Goal: Book appointment/travel/reservation

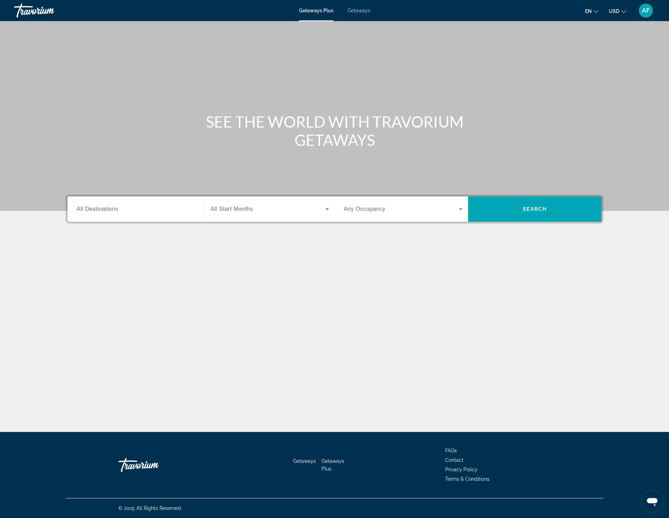
click at [104, 213] on input "Destination All Destinations" at bounding box center [136, 209] width 119 height 8
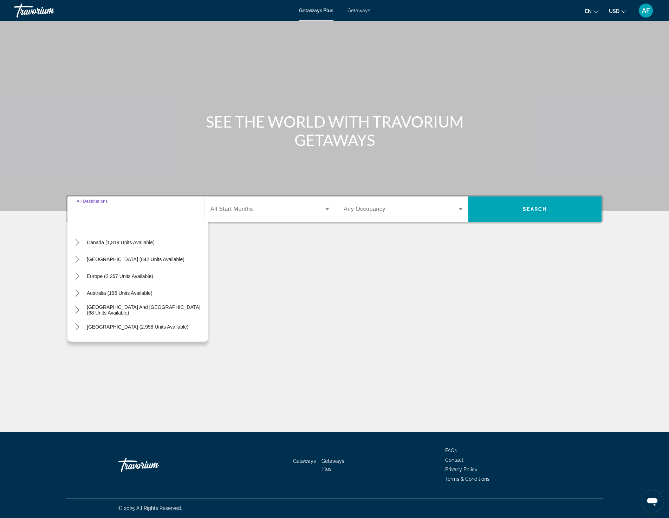
scroll to position [48, 0]
click at [120, 258] on span "[GEOGRAPHIC_DATA] (842 units available)" at bounding box center [136, 261] width 98 height 6
type input "**********"
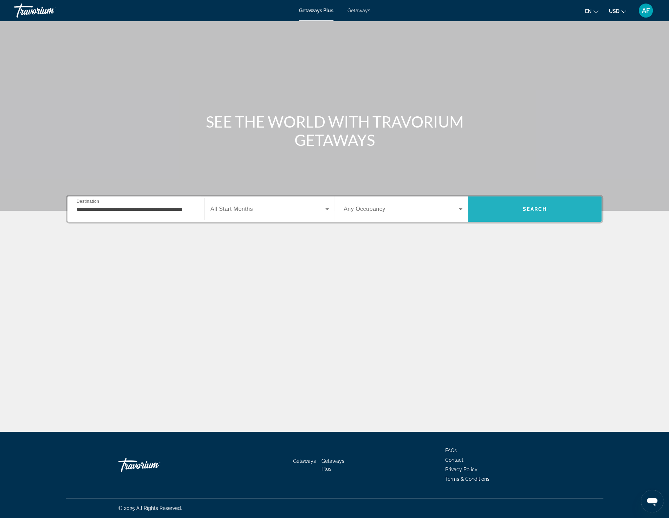
click at [555, 219] on span "Search" at bounding box center [535, 208] width 134 height 25
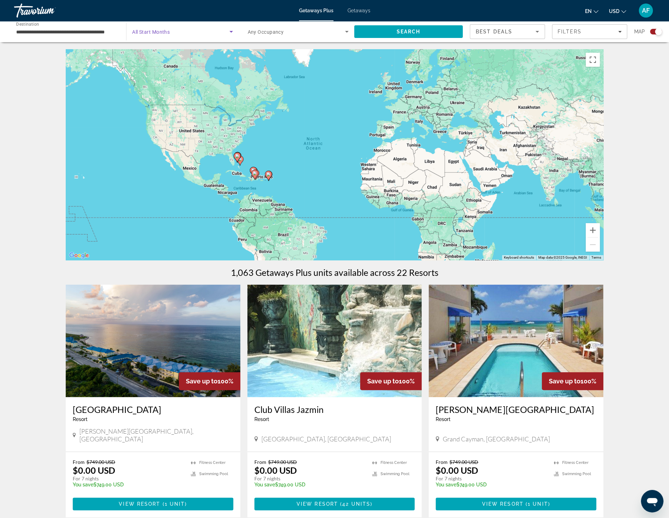
click at [182, 32] on span "Search widget" at bounding box center [180, 31] width 97 height 8
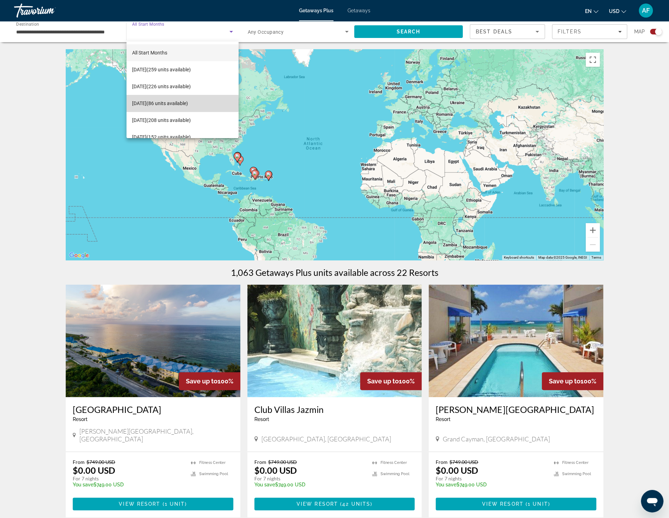
click at [169, 103] on span "[DATE] (86 units available)" at bounding box center [160, 103] width 56 height 8
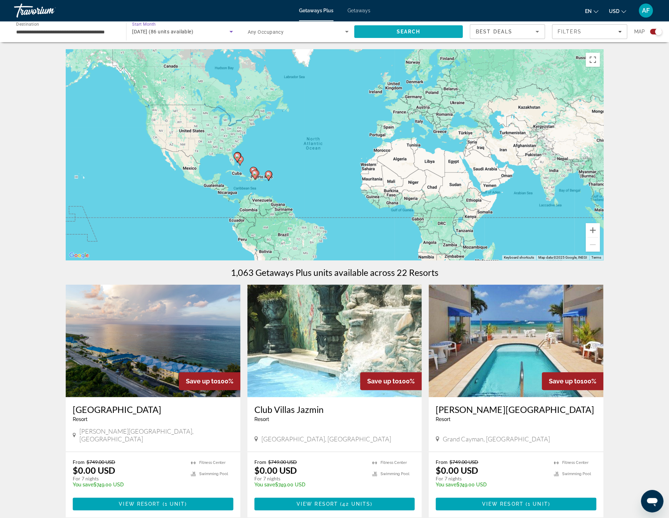
click at [394, 31] on span "Search" at bounding box center [408, 31] width 109 height 17
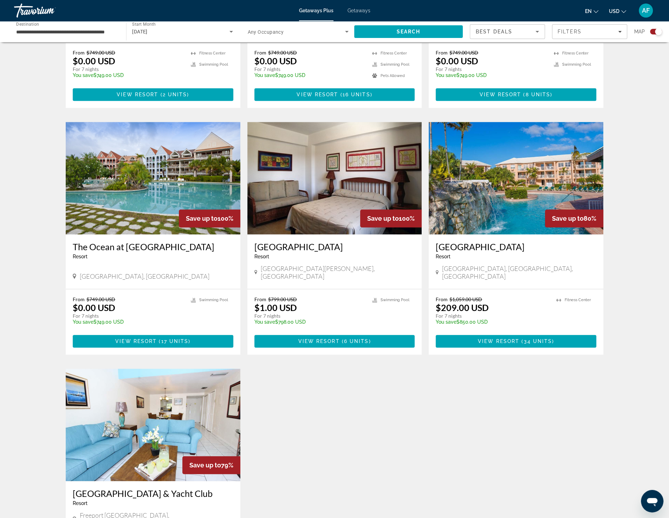
scroll to position [403, 0]
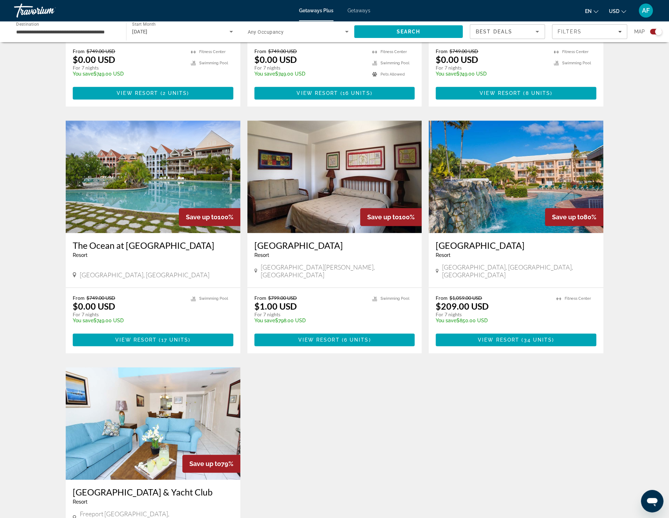
click at [485, 190] on img "Main content" at bounding box center [516, 177] width 175 height 112
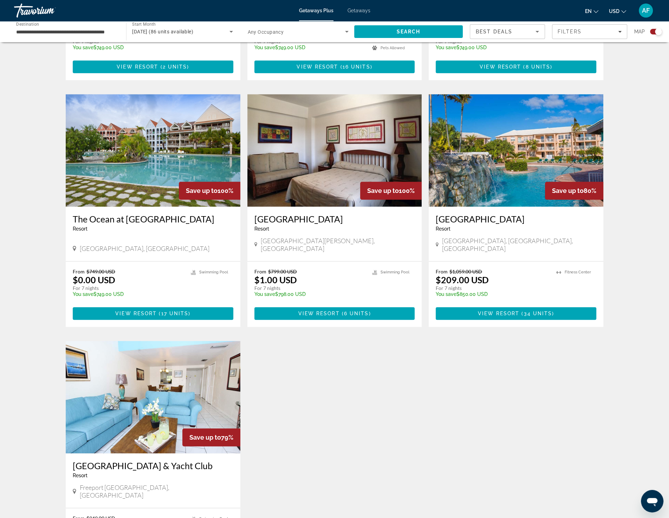
scroll to position [530, 0]
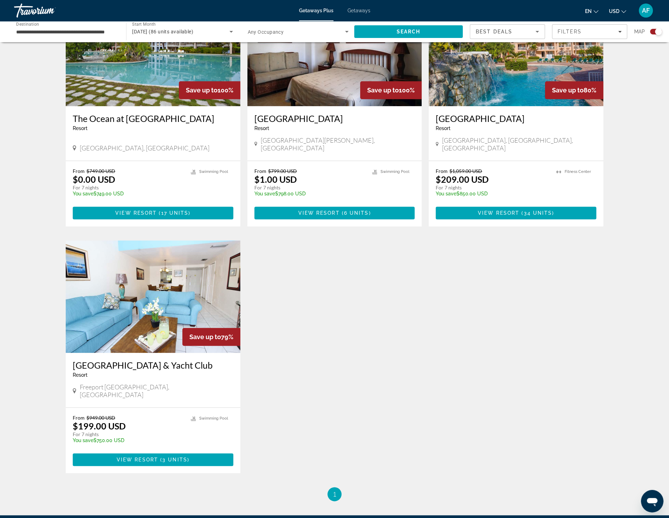
click at [119, 244] on img "Main content" at bounding box center [153, 296] width 175 height 112
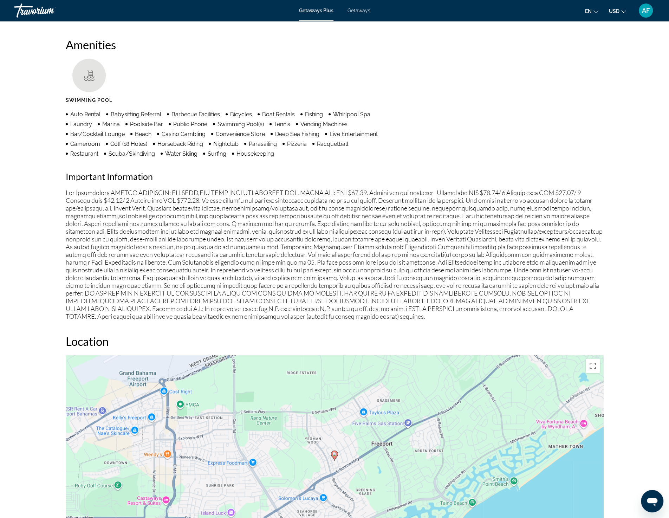
scroll to position [533, 0]
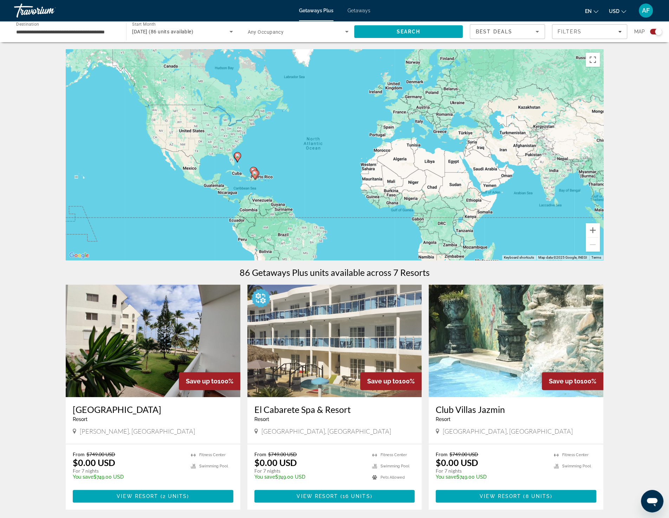
click at [341, 355] on img "Main content" at bounding box center [334, 341] width 175 height 112
